Goal: Feedback & Contribution: Leave review/rating

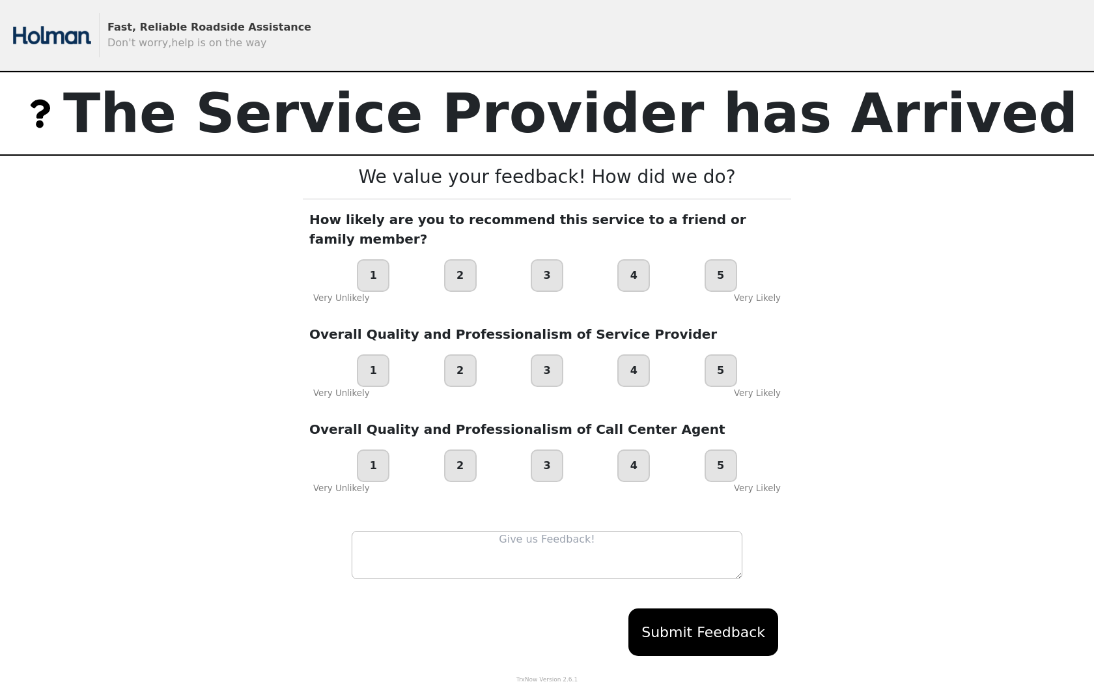
click at [733, 259] on div "5" at bounding box center [721, 275] width 33 height 33
click at [727, 360] on div "5" at bounding box center [721, 370] width 33 height 33
click at [724, 449] on div "5" at bounding box center [721, 465] width 33 height 33
click at [669, 531] on textarea at bounding box center [547, 555] width 391 height 48
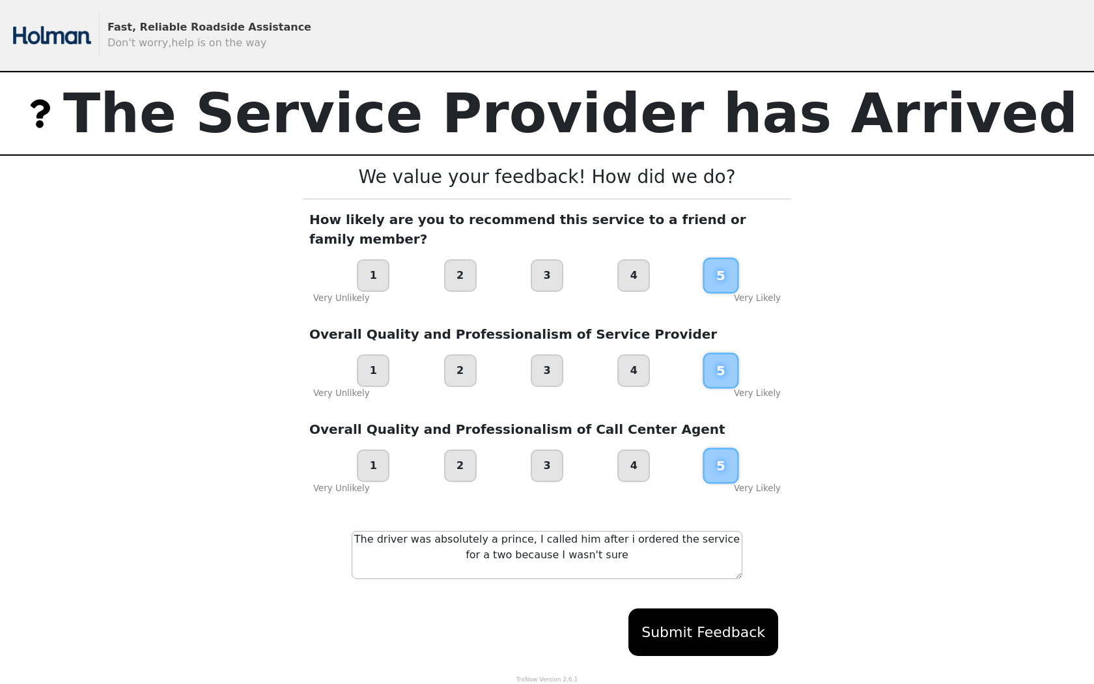
click at [606, 531] on textarea "The driver was absolutely a prince, I called him after i ordered the service fo…" at bounding box center [547, 555] width 391 height 48
click at [619, 538] on textarea "The driver was absolutely a prince, I called him after I ordered the service fo…" at bounding box center [547, 555] width 391 height 48
click at [731, 531] on textarea "The driver was absolutely a prince, I called him after I ordered the service fo…" at bounding box center [547, 555] width 391 height 48
click at [647, 536] on textarea "The driver was absolutely a prince, I called him after I ordered the service fo…" at bounding box center [547, 555] width 391 height 48
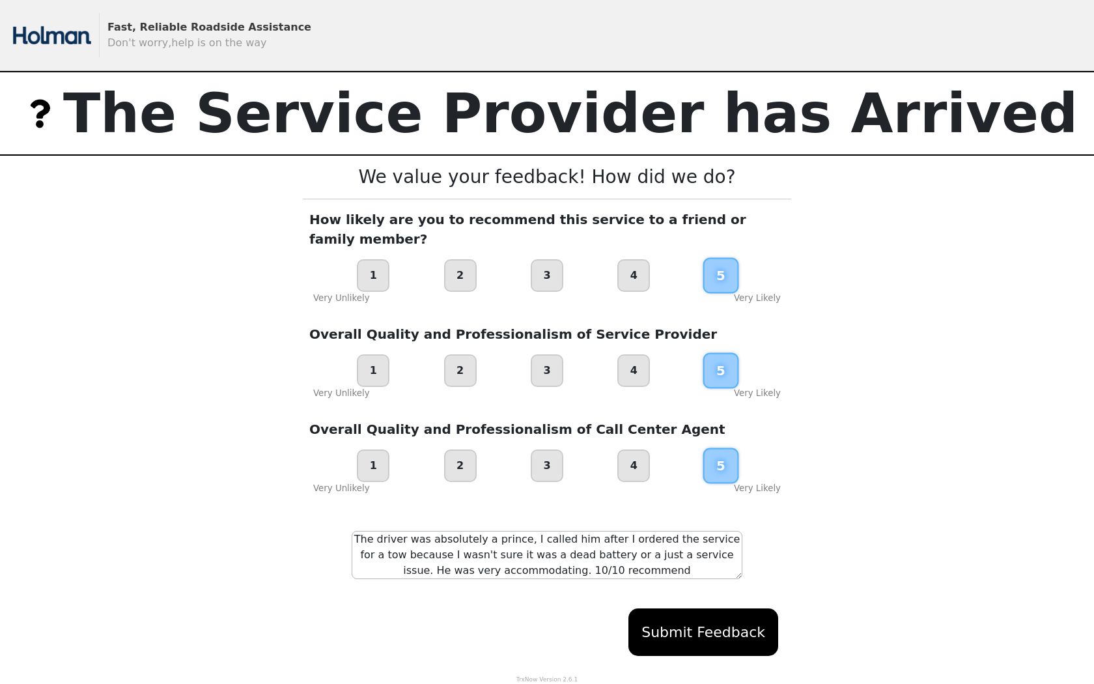
type textarea "The driver was absolutely a prince, I called him after I ordered the service fo…"
click at [754, 619] on button "Submit Feedback" at bounding box center [704, 632] width 150 height 48
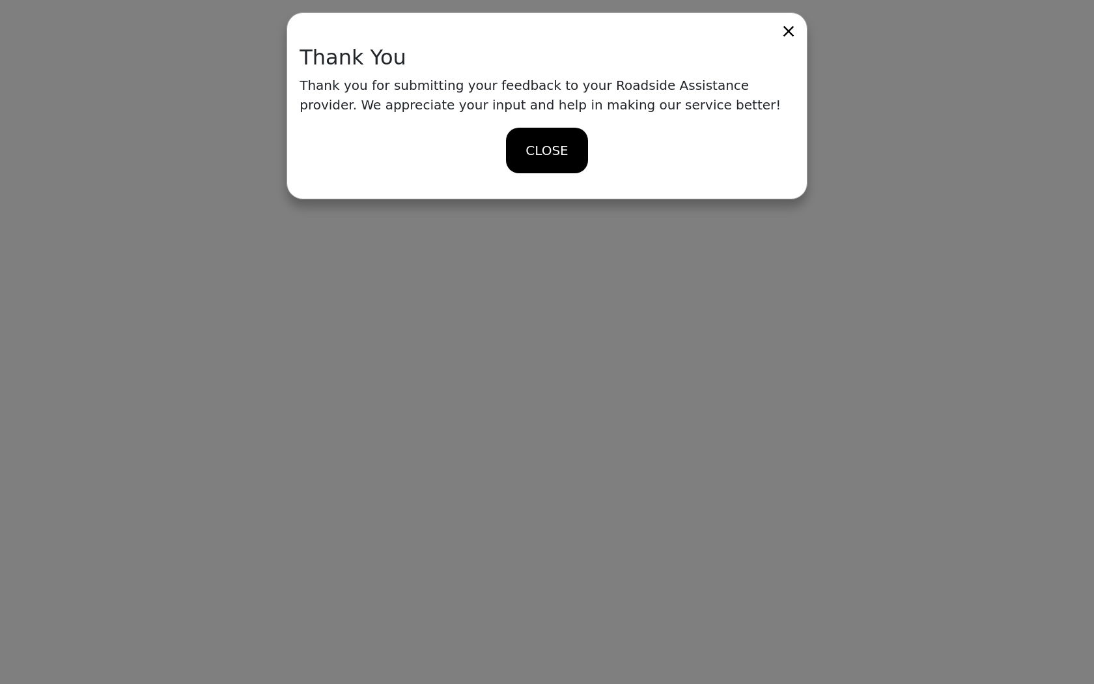
click at [606, 172] on div "CLOSE" at bounding box center [547, 151] width 495 height 72
drag, startPoint x: 604, startPoint y: 172, endPoint x: 577, endPoint y: 171, distance: 27.4
click at [577, 171] on div "CLOSE" at bounding box center [547, 151] width 495 height 72
click at [524, 141] on div "CLOSE" at bounding box center [546, 151] width 81 height 46
